Goal: Task Accomplishment & Management: Manage account settings

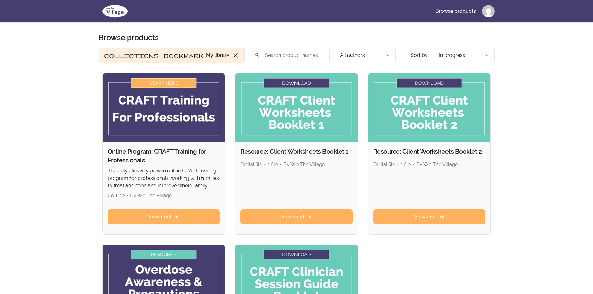
click at [121, 11] on img at bounding box center [115, 11] width 33 height 15
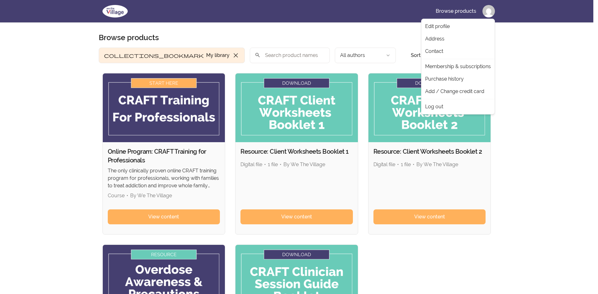
click at [492, 9] on html "Skip to main content Main menu Includes navigation links and user settings Brow…" at bounding box center [299, 236] width 598 height 472
click at [444, 106] on link "Log out" at bounding box center [458, 107] width 71 height 12
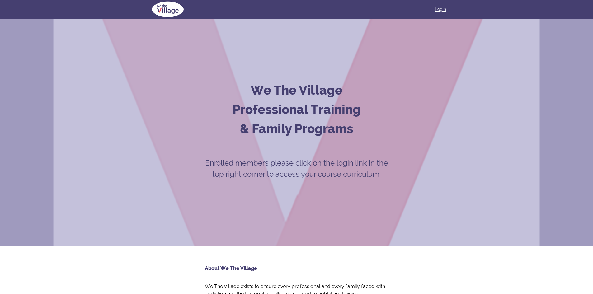
click at [442, 8] on link "Login" at bounding box center [440, 9] width 11 height 6
